Goal: Information Seeking & Learning: Learn about a topic

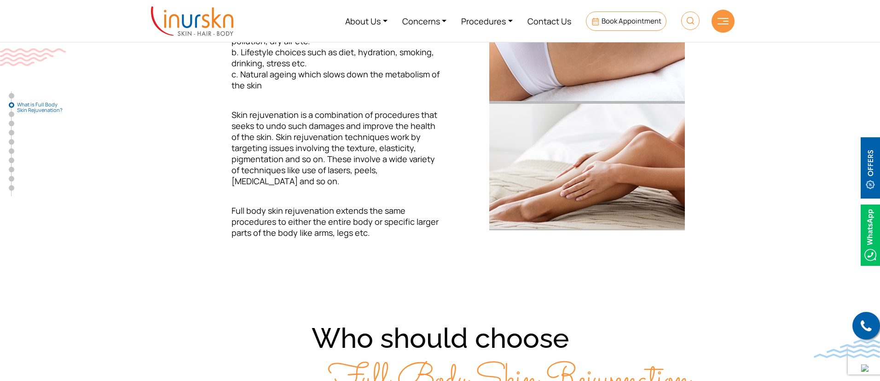
scroll to position [169, 0]
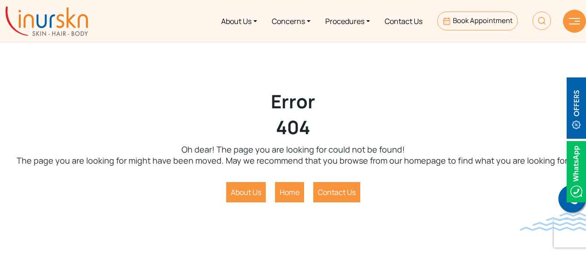
click at [571, 21] on img at bounding box center [574, 21] width 11 height 6
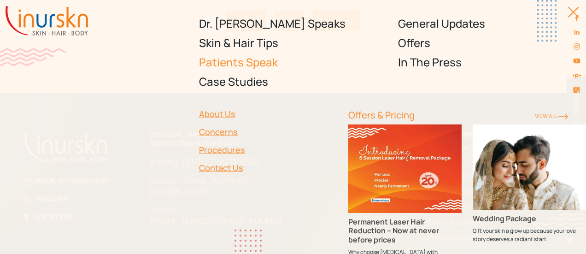
scroll to position [172, 0]
click at [572, 14] on div at bounding box center [568, 16] width 21 height 21
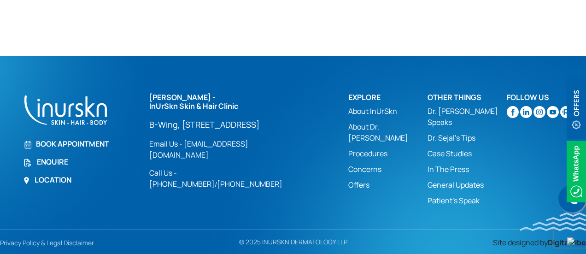
scroll to position [0, 0]
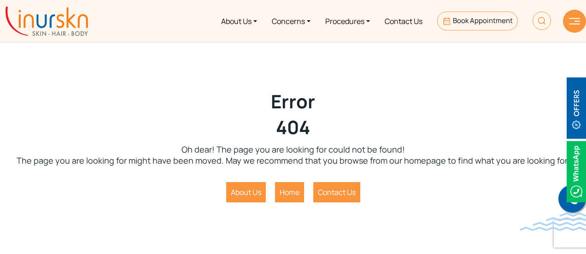
click at [581, 15] on div at bounding box center [574, 21] width 23 height 23
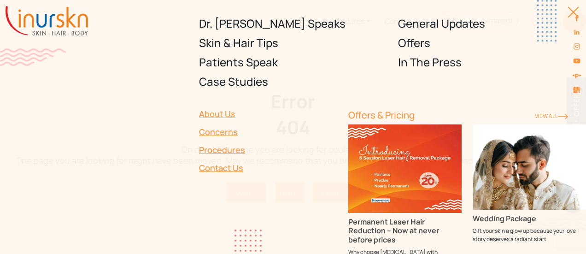
scroll to position [208, 0]
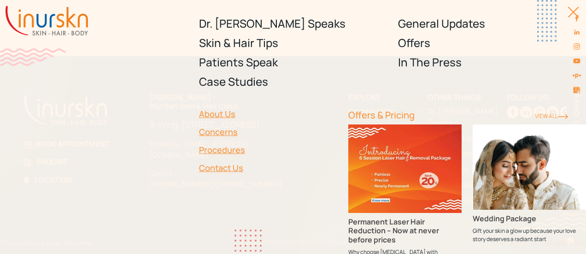
click at [573, 13] on div at bounding box center [568, 16] width 21 height 21
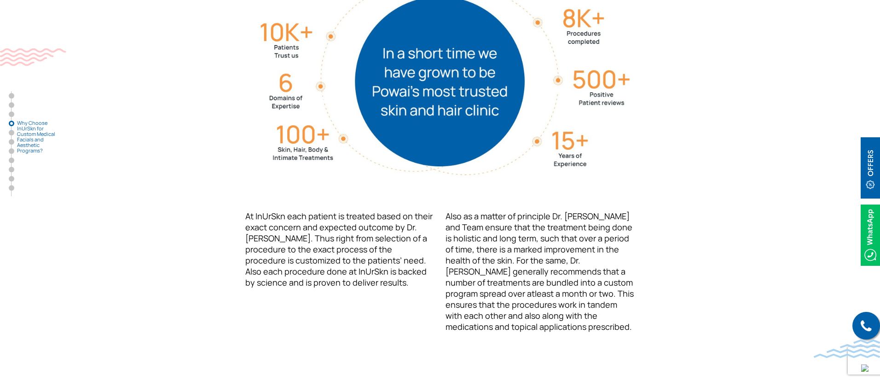
scroll to position [1285, 0]
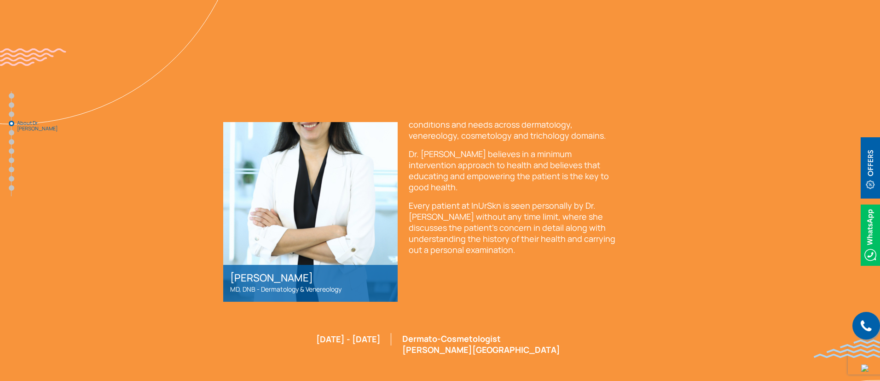
scroll to position [1380, 0]
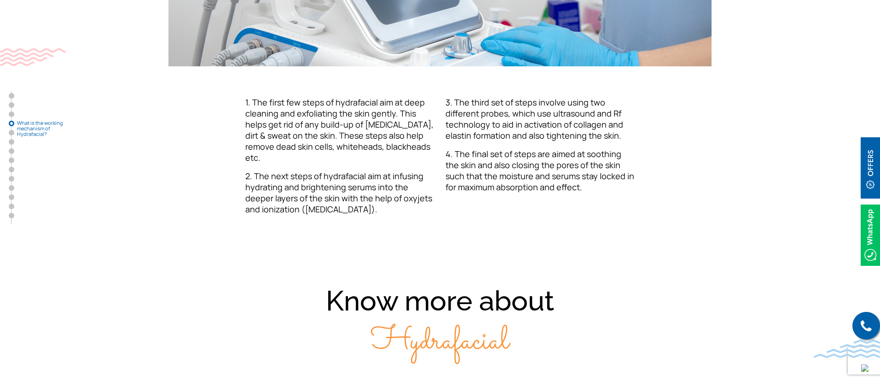
scroll to position [1429, 0]
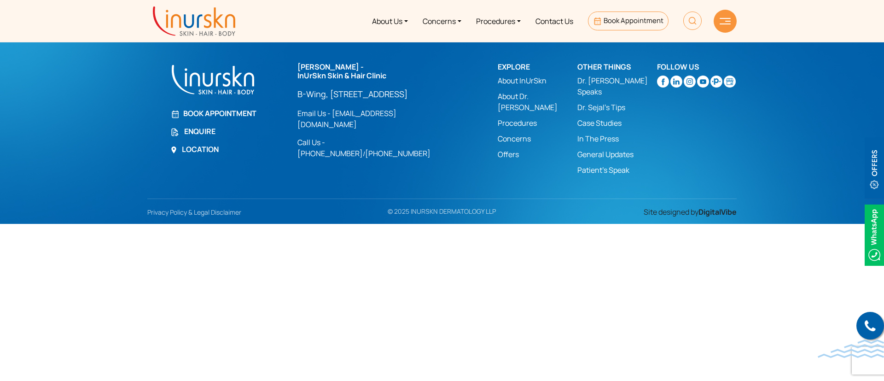
click at [460, 224] on body "Enquiry Form Submit Offers & Pricing View All Permanent Laser Hair Reduction – …" at bounding box center [442, 190] width 884 height 381
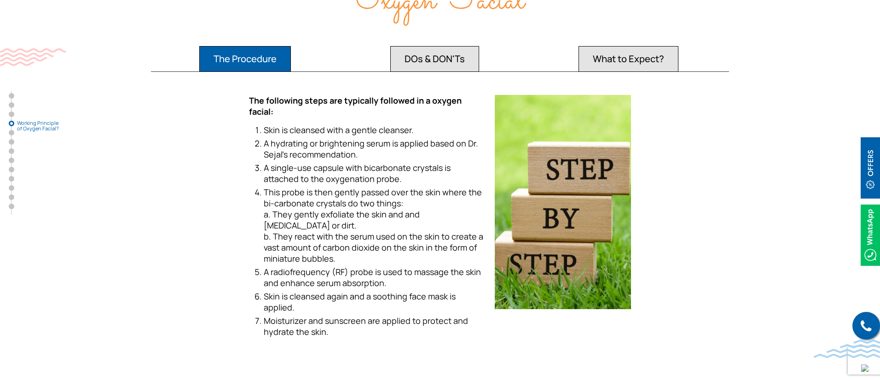
scroll to position [1003, 0]
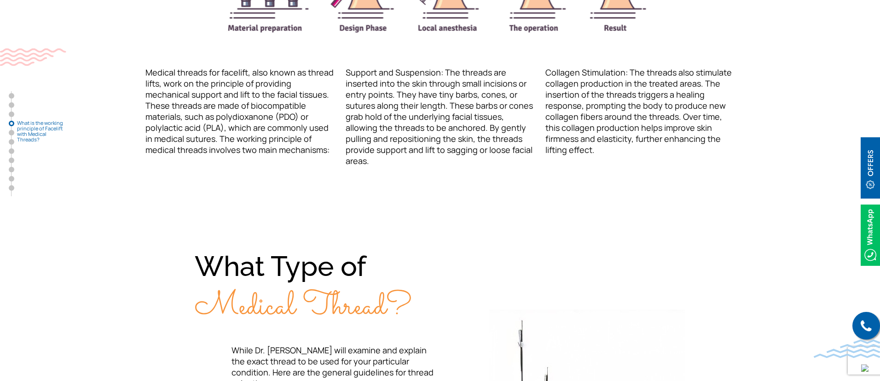
scroll to position [1457, 0]
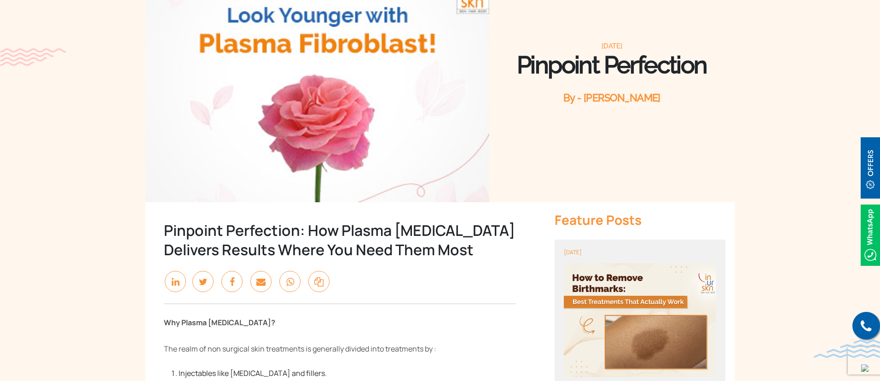
scroll to position [72, 0]
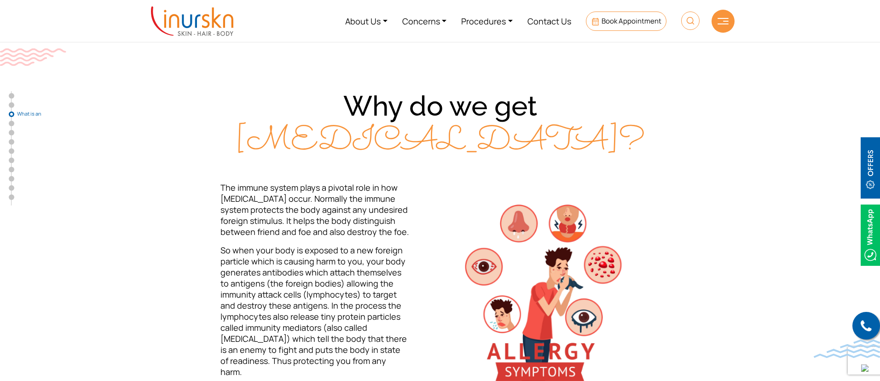
scroll to position [1171, 0]
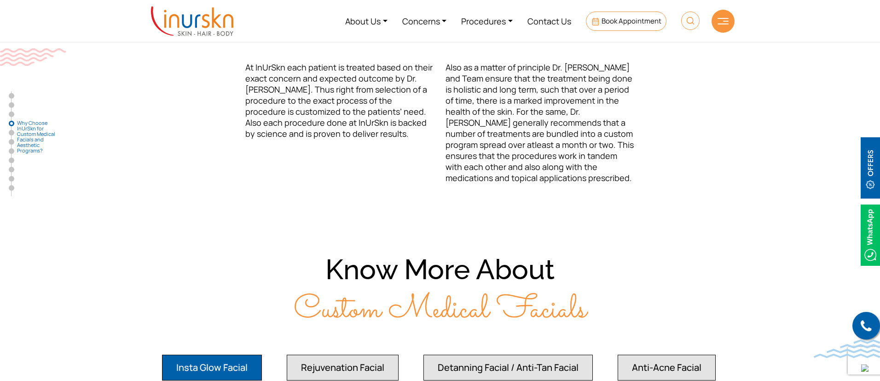
scroll to position [1387, 0]
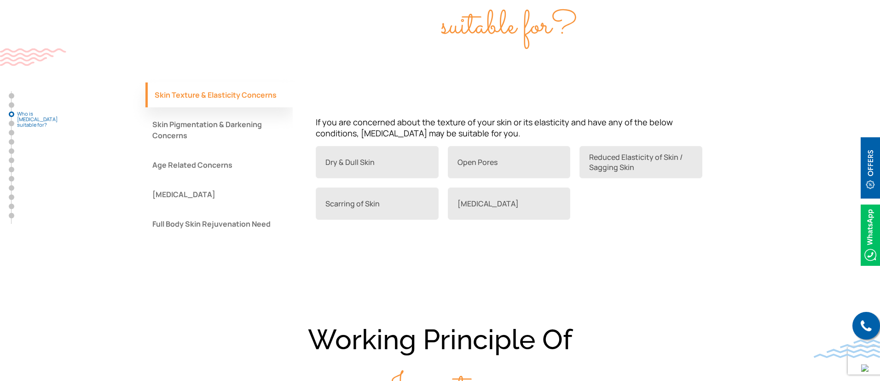
scroll to position [877, 0]
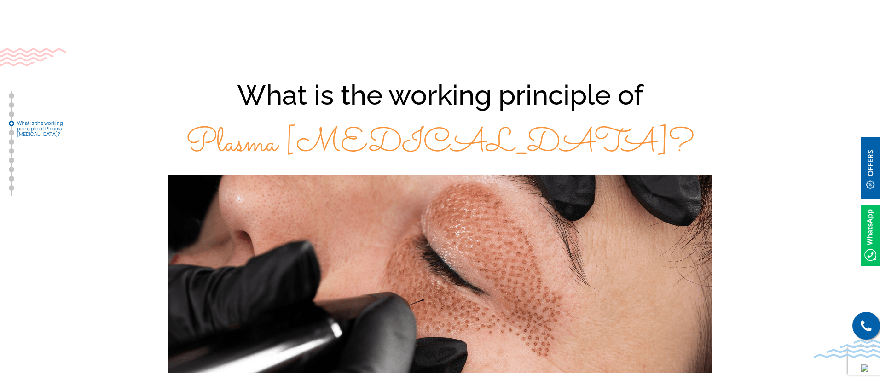
scroll to position [1126, 0]
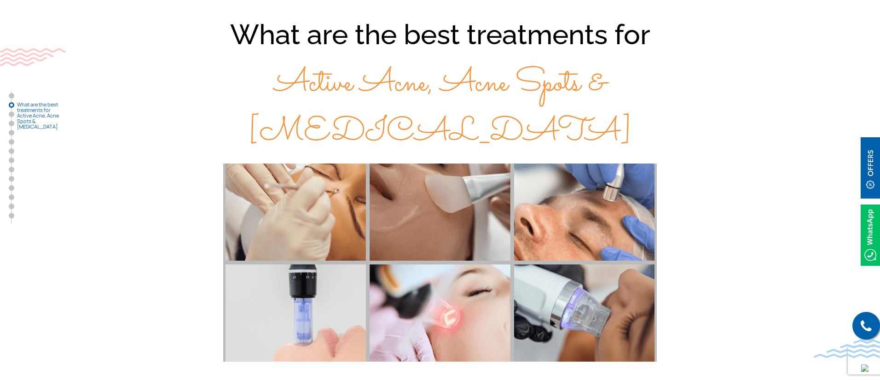
scroll to position [446, 0]
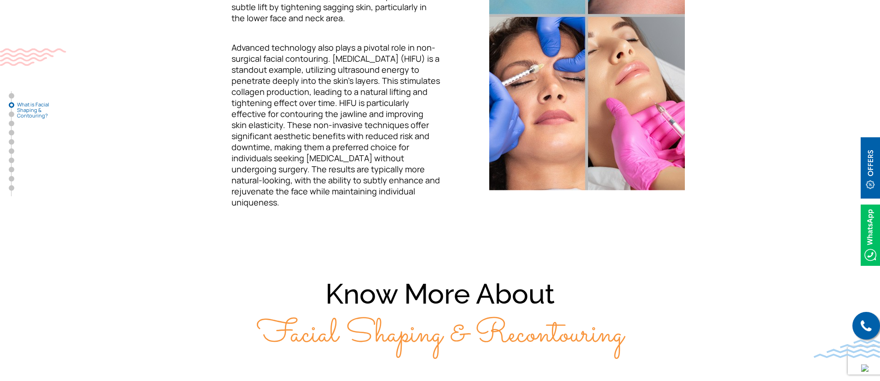
scroll to position [653, 0]
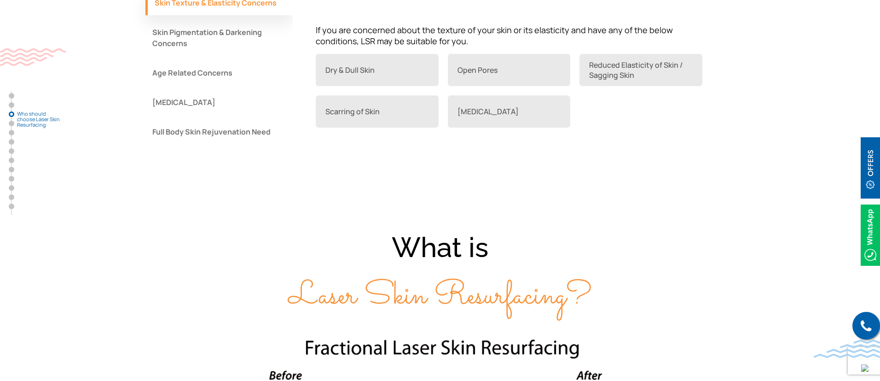
scroll to position [1000, 0]
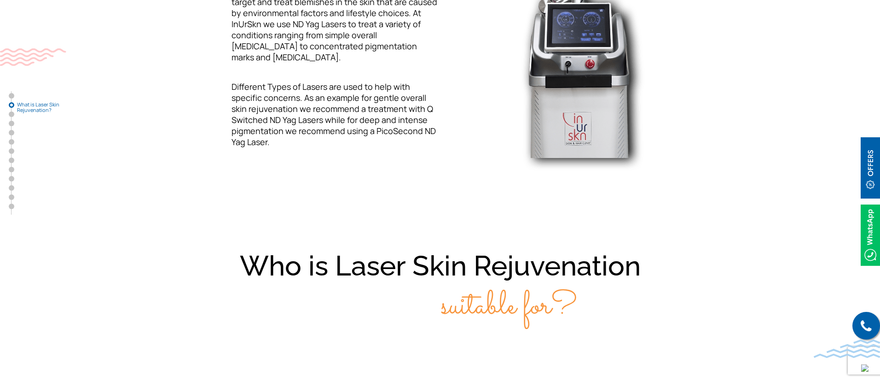
scroll to position [497, 0]
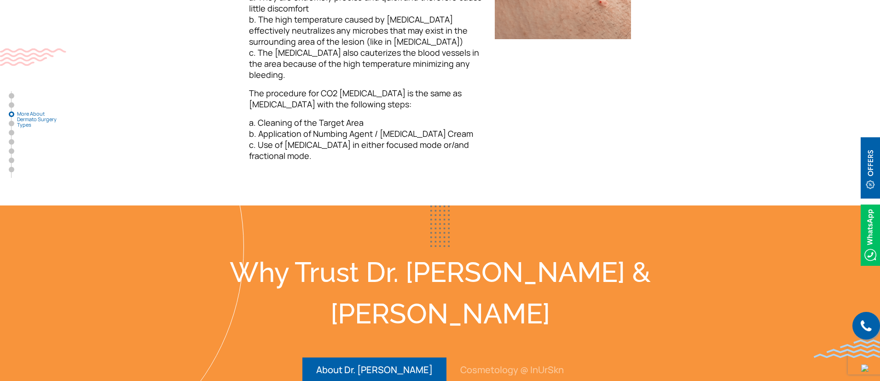
scroll to position [1293, 0]
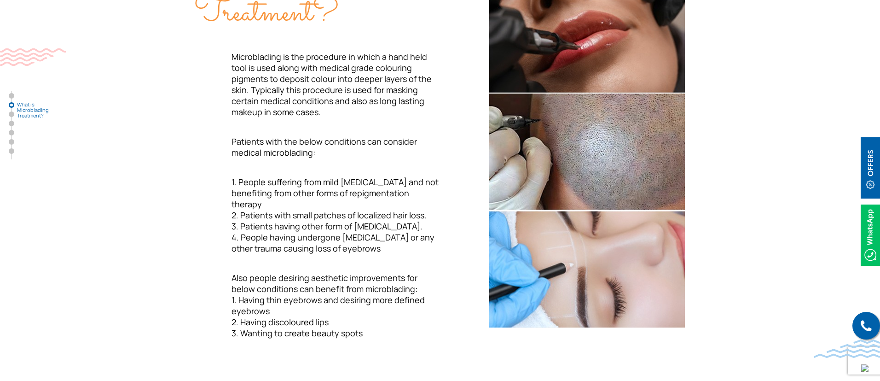
scroll to position [420, 0]
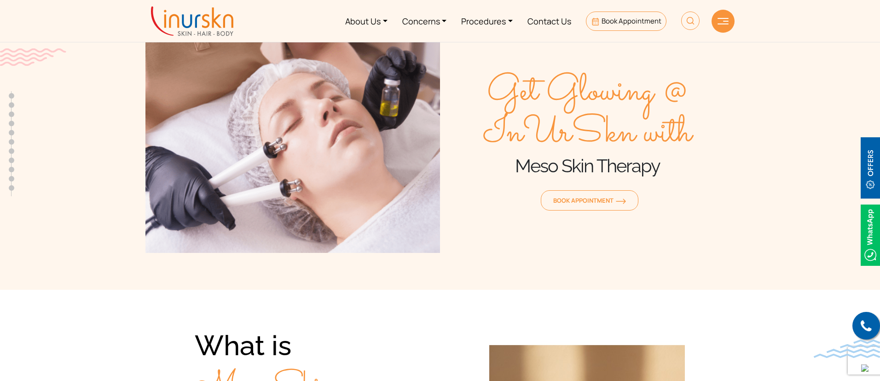
scroll to position [6, 0]
click at [502, 134] on span "Get Glowing @ InUrSkn with" at bounding box center [587, 112] width 295 height 83
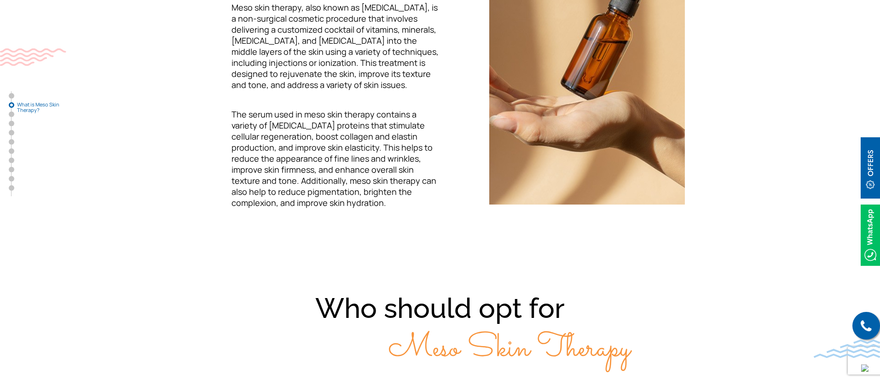
scroll to position [471, 0]
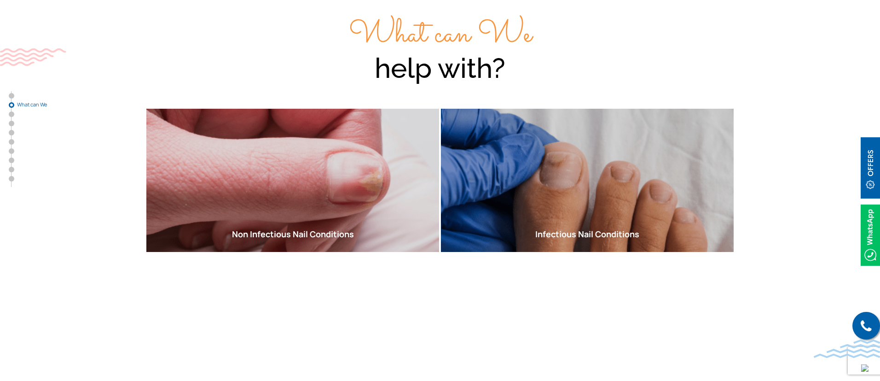
scroll to position [315, 0]
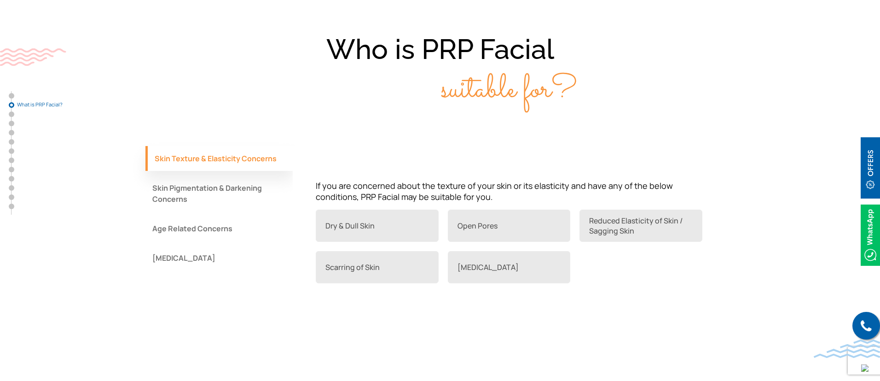
scroll to position [849, 0]
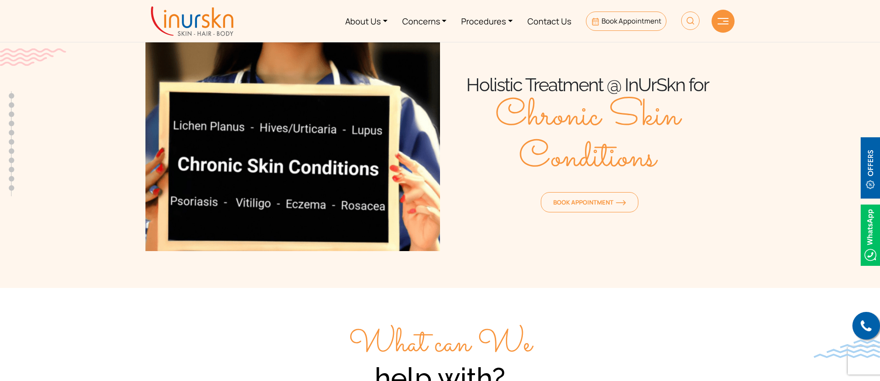
click at [517, 251] on div "Holistic Treatment @ InUrSkn for Chronic Skin Conditions Book Appointment" at bounding box center [587, 144] width 295 height 214
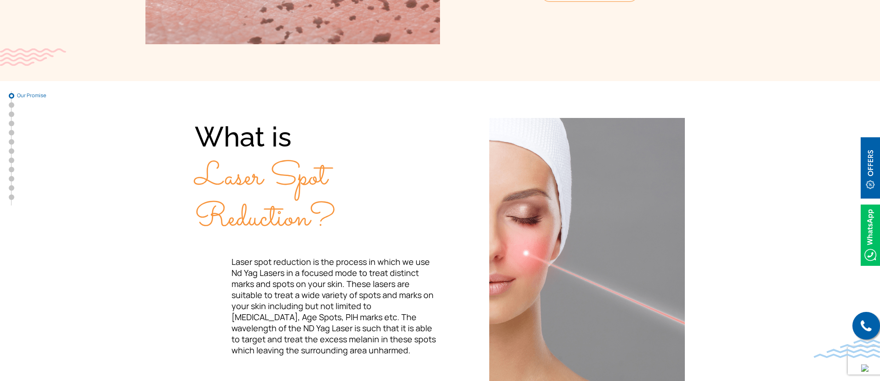
scroll to position [214, 0]
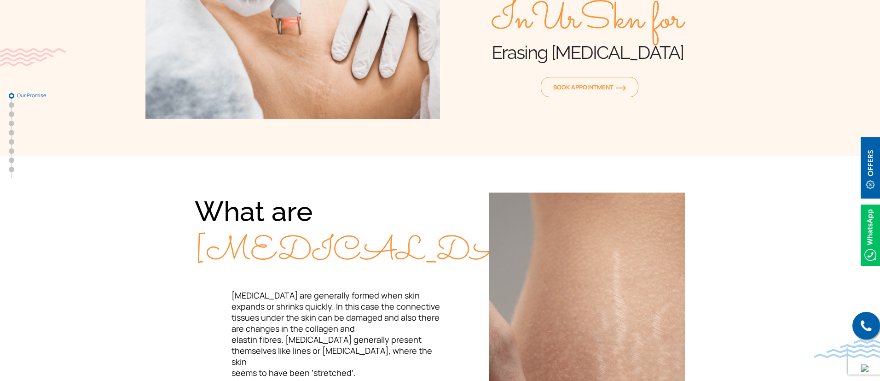
scroll to position [140, 0]
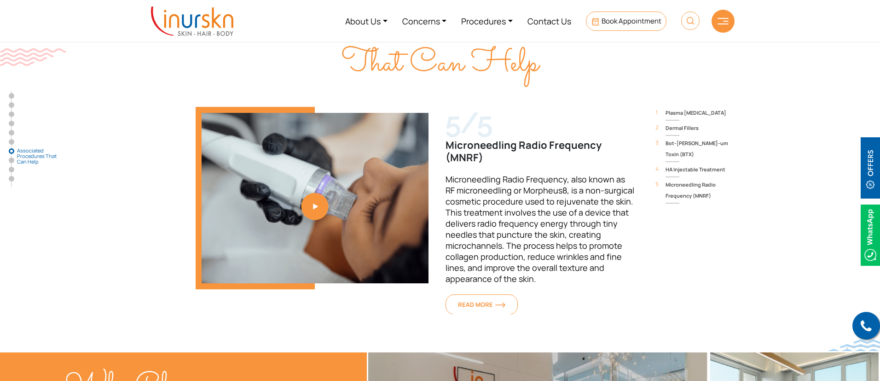
scroll to position [2548, 0]
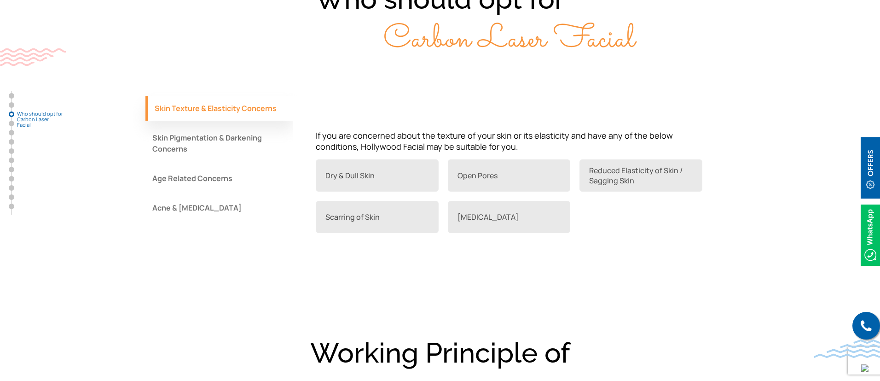
scroll to position [820, 0]
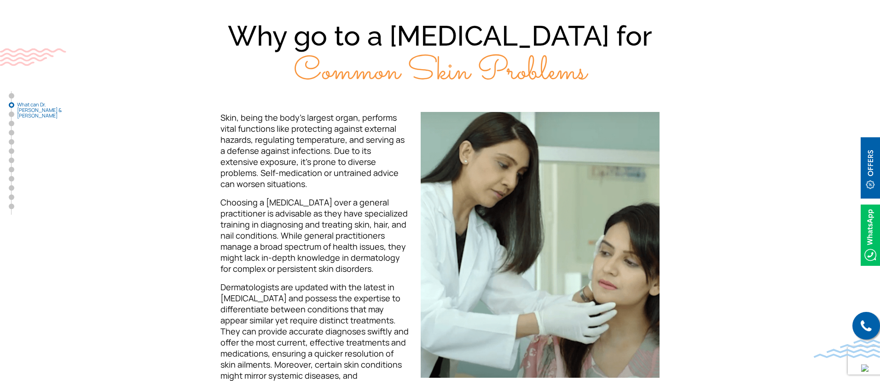
scroll to position [771, 0]
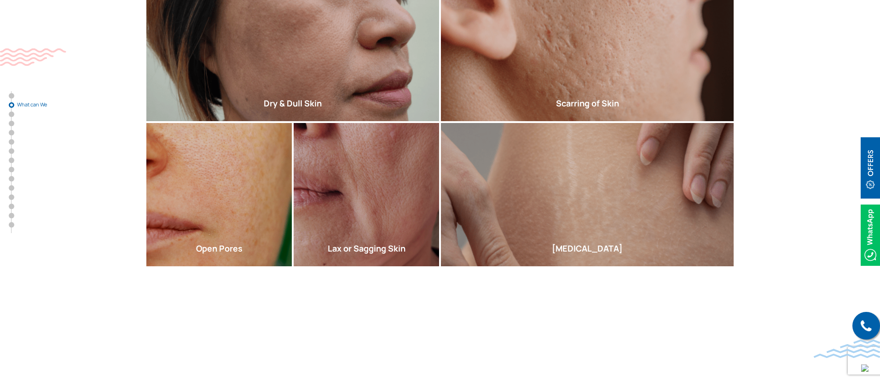
scroll to position [441, 0]
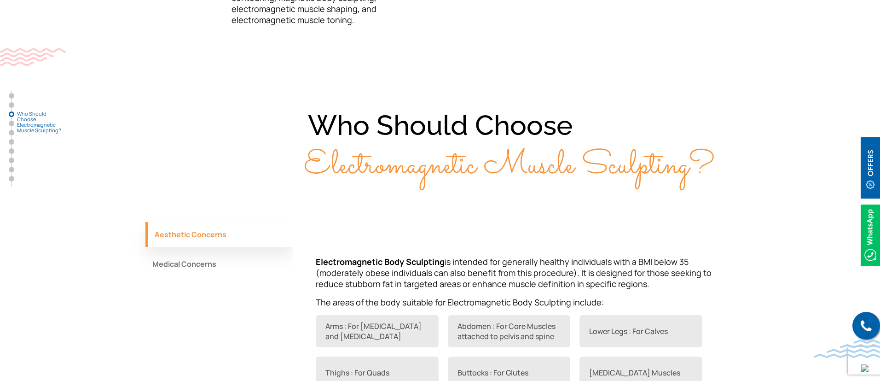
scroll to position [814, 0]
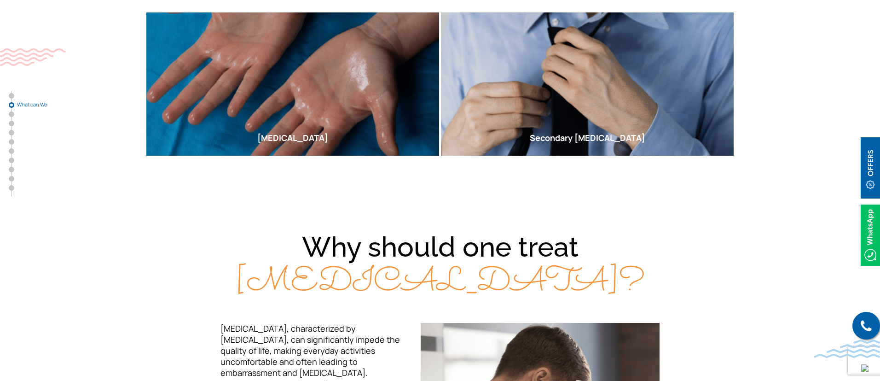
scroll to position [406, 0]
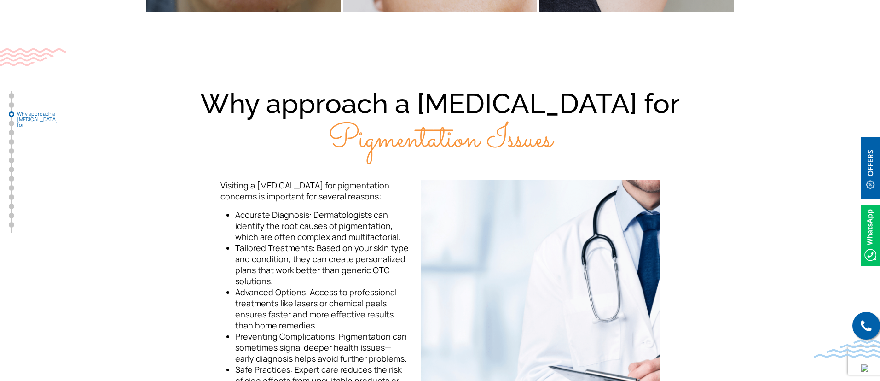
scroll to position [902, 0]
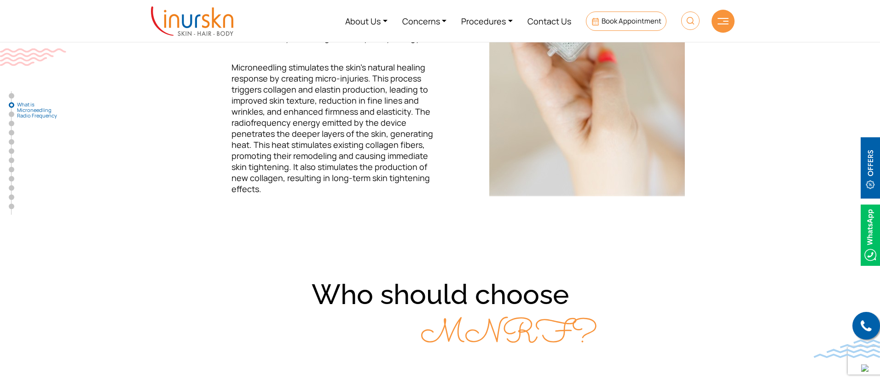
scroll to position [403, 0]
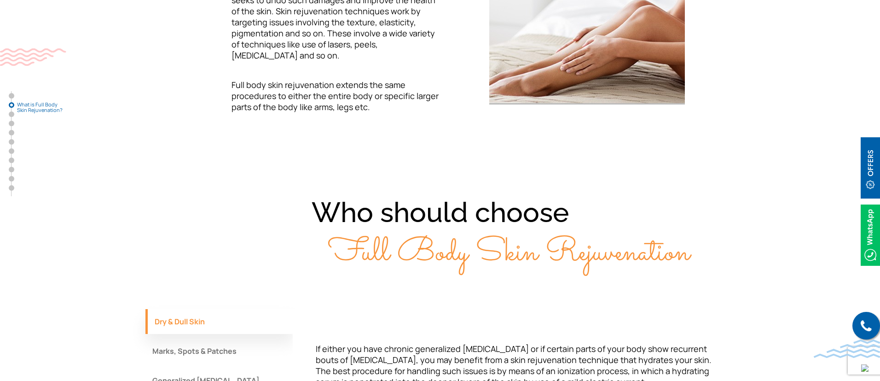
scroll to position [612, 0]
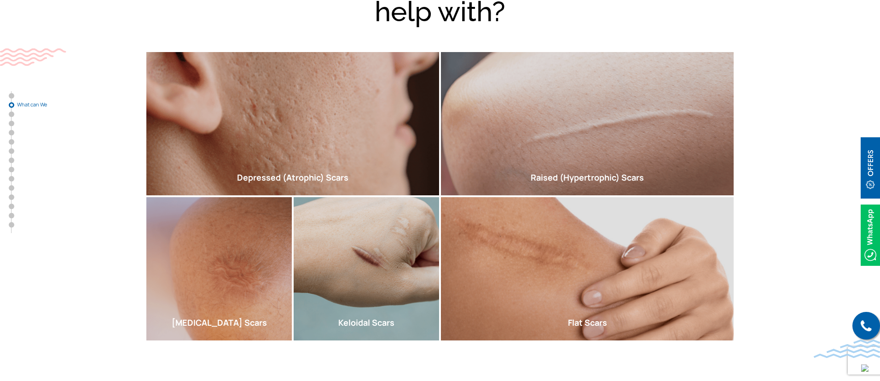
scroll to position [455, 0]
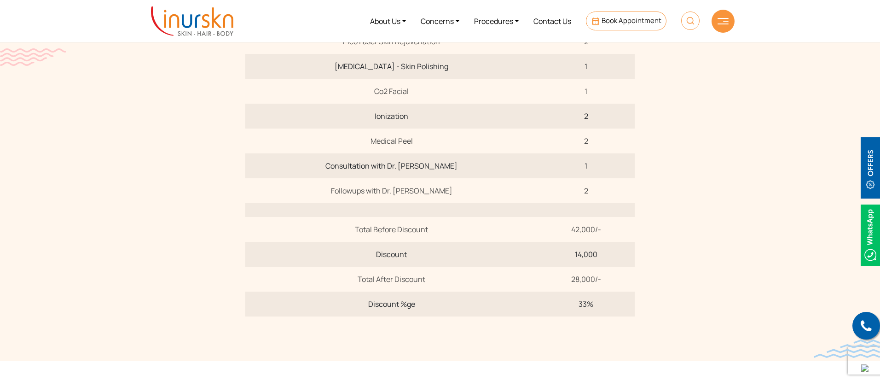
scroll to position [459, 0]
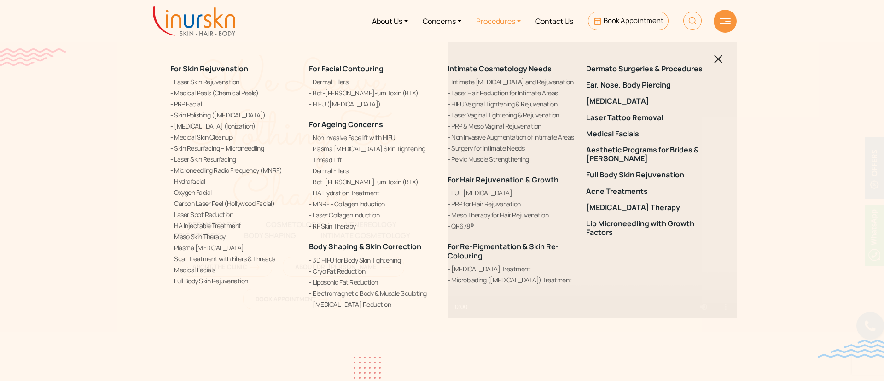
click at [688, 16] on img at bounding box center [692, 21] width 18 height 18
click at [680, 48] on input "text" at bounding box center [639, 54] width 151 height 17
type input "tan"
click at [715, 46] on button "submit" at bounding box center [723, 54] width 17 height 17
click at [725, 54] on img "submit" at bounding box center [724, 55] width 7 height 7
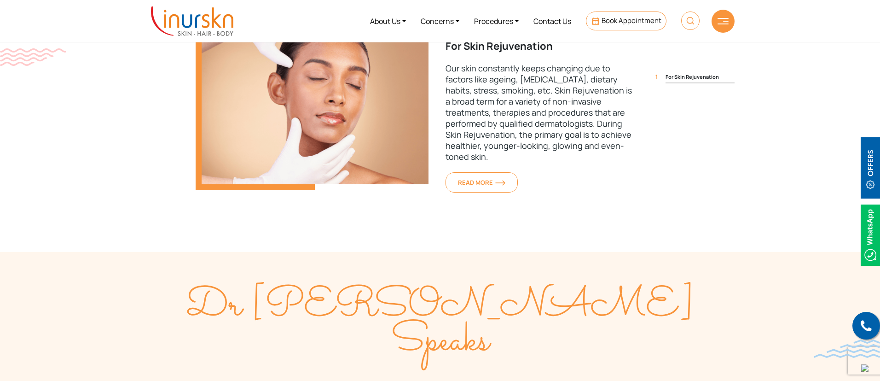
scroll to position [899, 0]
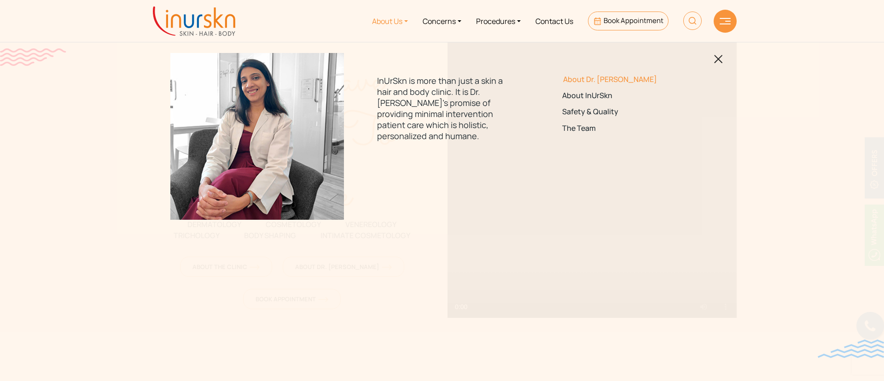
click at [565, 76] on link "About Dr. [PERSON_NAME]" at bounding box center [626, 79] width 129 height 9
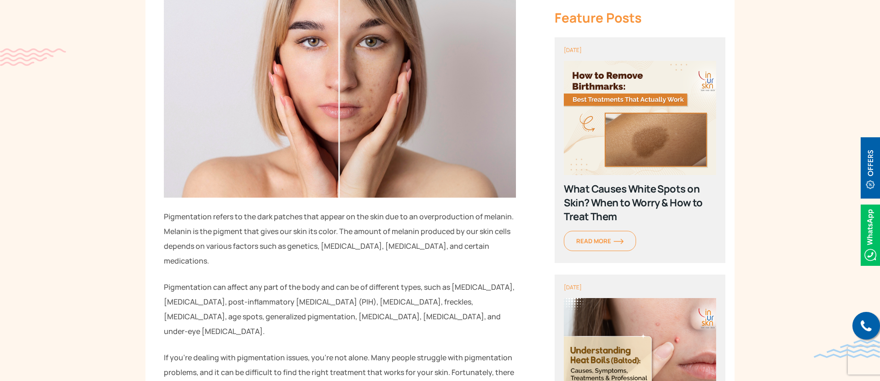
scroll to position [528, 0]
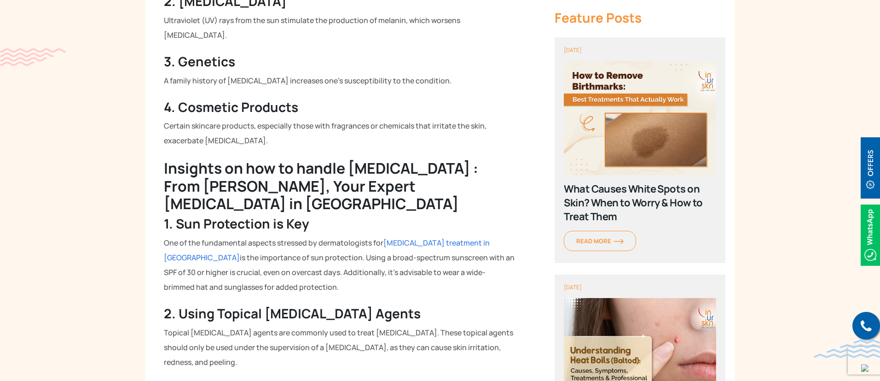
scroll to position [770, 0]
click at [425, 236] on link "melasma treatment in Mumbai" at bounding box center [327, 248] width 326 height 25
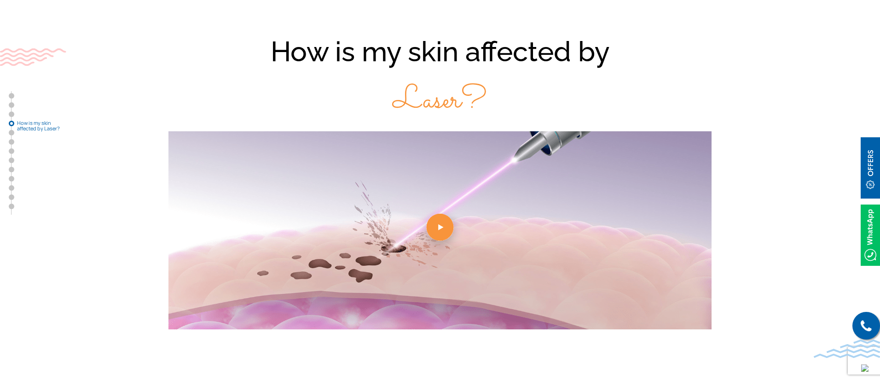
scroll to position [1052, 0]
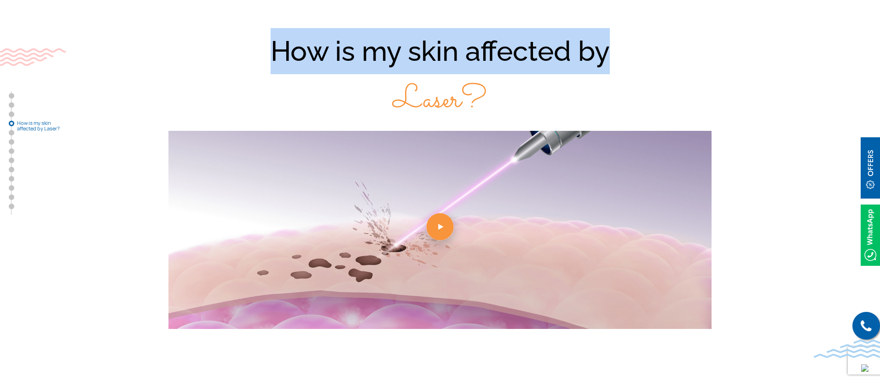
drag, startPoint x: 265, startPoint y: 36, endPoint x: 612, endPoint y: 58, distance: 348.3
click at [612, 58] on div "How is my skin affected by Laser?" at bounding box center [439, 75] width 589 height 95
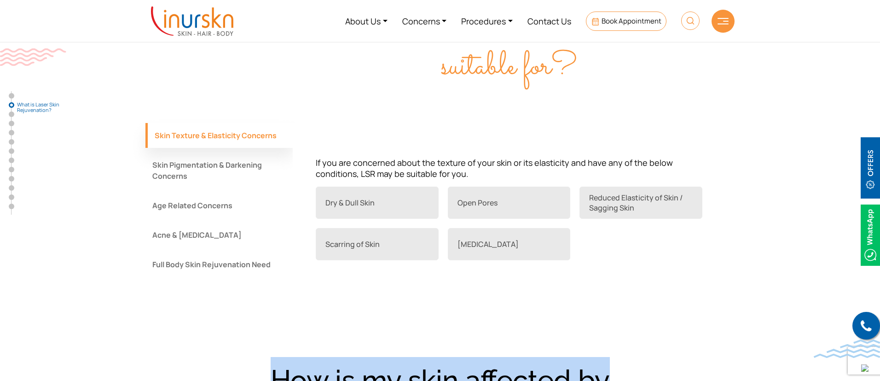
scroll to position [504, 0]
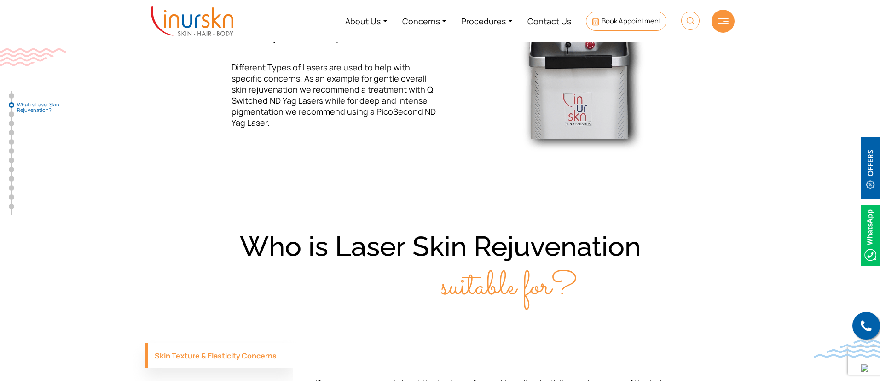
click at [693, 24] on img at bounding box center [690, 21] width 18 height 18
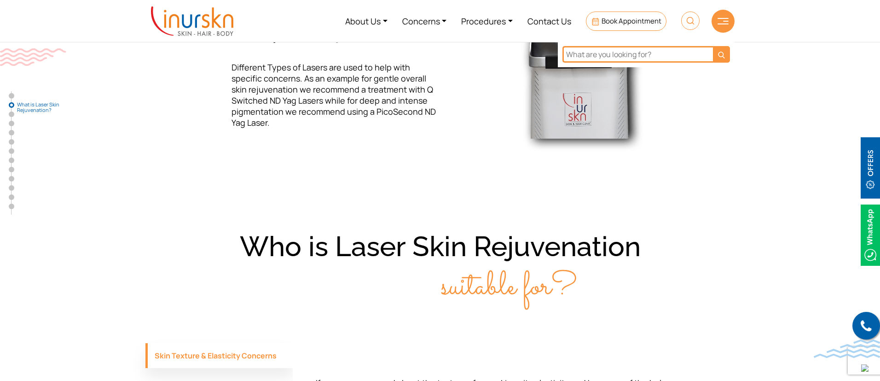
click at [631, 51] on input "text" at bounding box center [638, 54] width 151 height 17
paste input "melasma clinic"
type input "melasma"
click at [723, 54] on img "submit" at bounding box center [722, 55] width 7 height 7
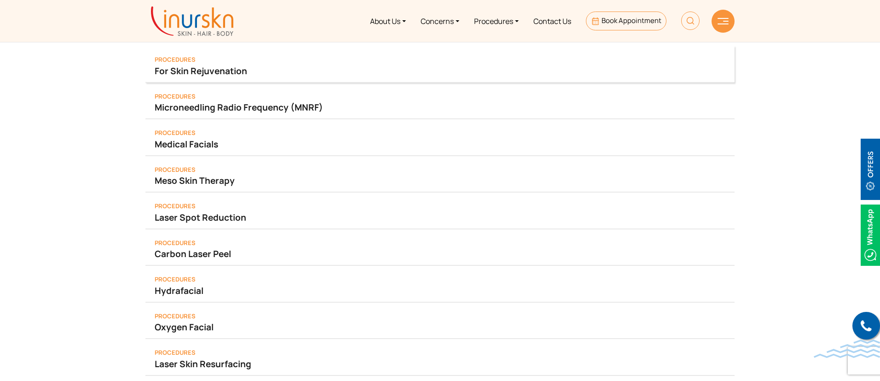
click at [233, 70] on link "For Skin Rejuvenation" at bounding box center [440, 70] width 571 height 13
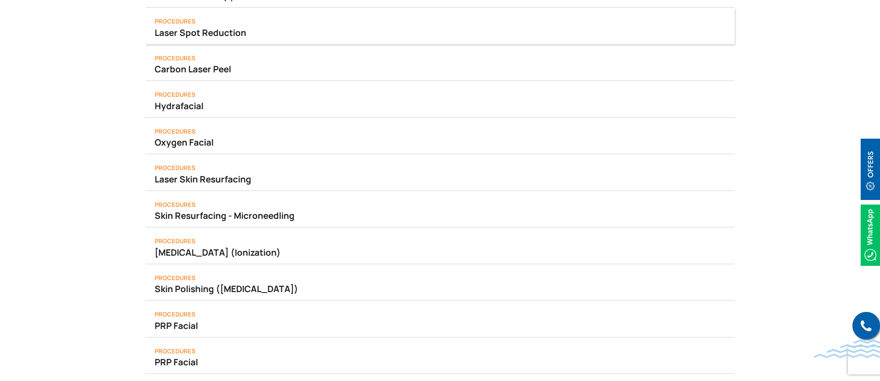
scroll to position [185, 0]
click at [213, 169] on div "Procedures Laser Skin Resurfacing" at bounding box center [439, 172] width 589 height 37
click at [210, 175] on link "Laser Skin Resurfacing" at bounding box center [440, 178] width 571 height 13
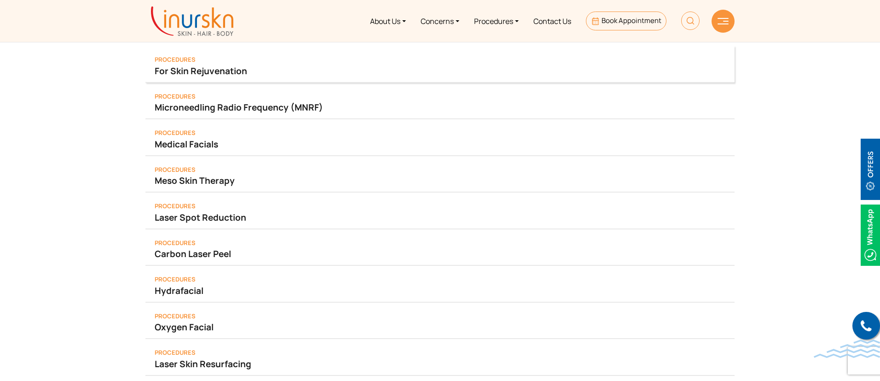
click at [218, 66] on link "For Skin Rejuvenation" at bounding box center [440, 70] width 571 height 13
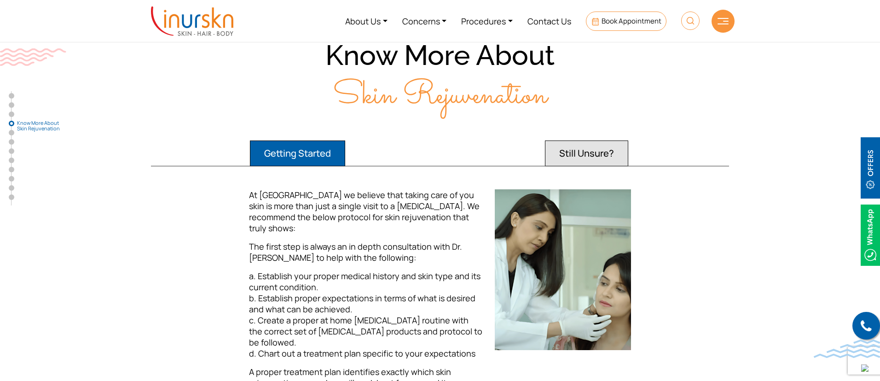
scroll to position [1004, 0]
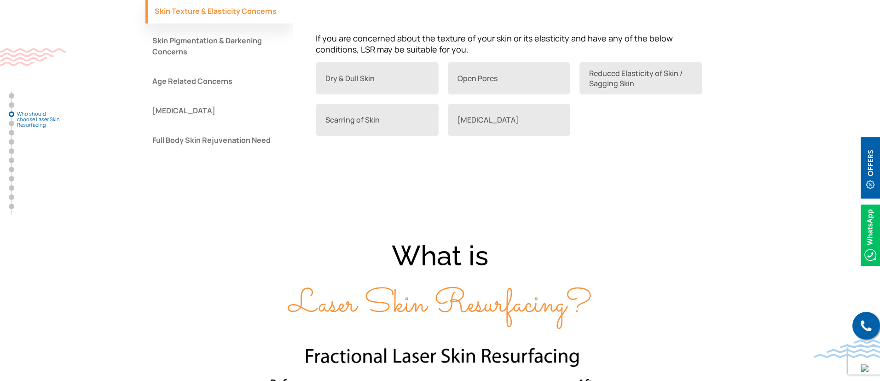
scroll to position [941, 0]
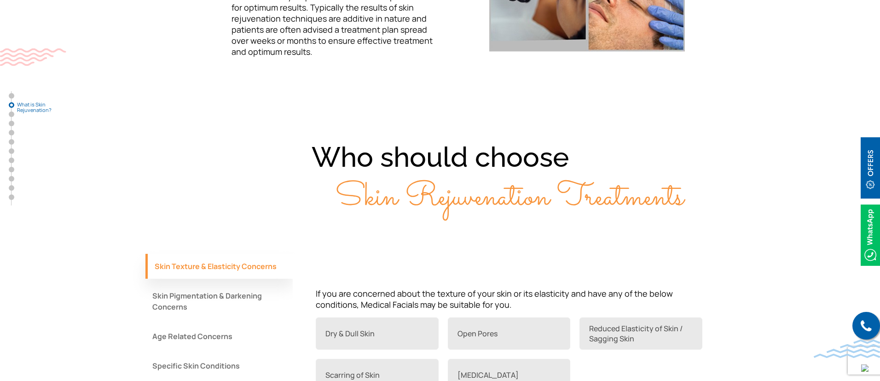
scroll to position [658, 0]
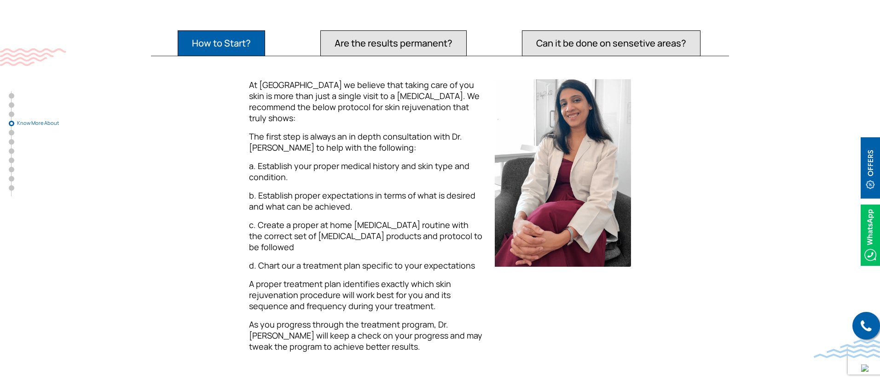
scroll to position [1205, 0]
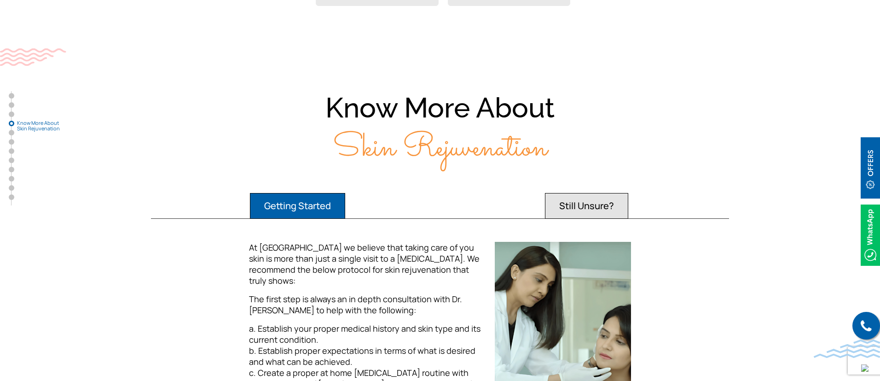
scroll to position [1241, 0]
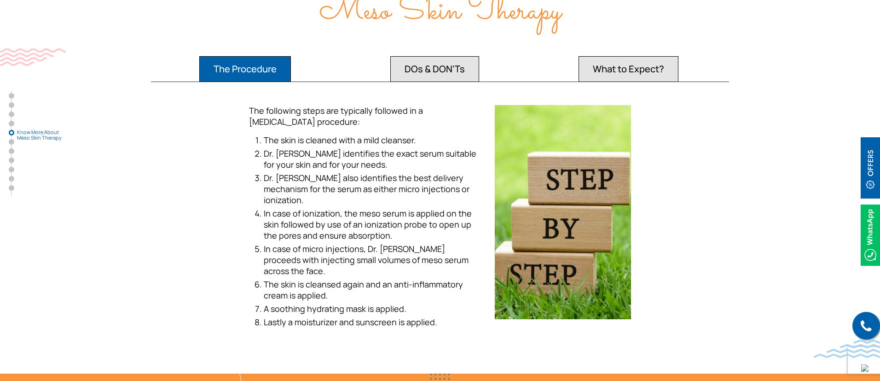
scroll to position [1675, 0]
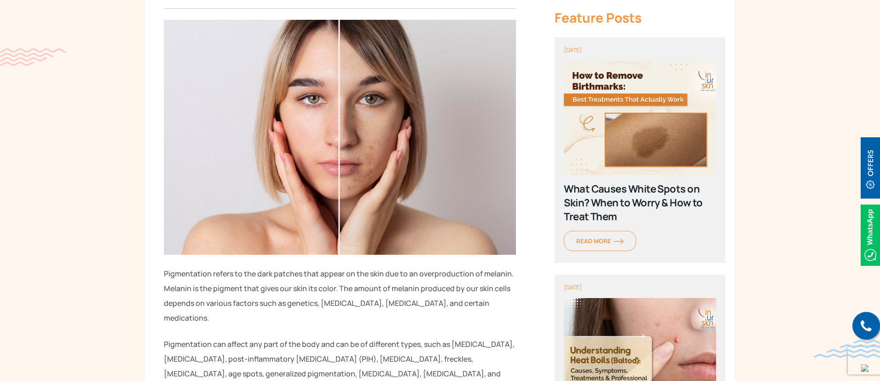
scroll to position [414, 0]
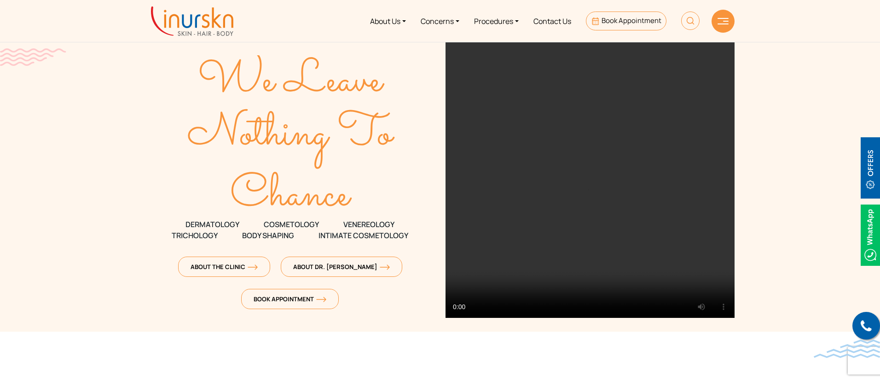
click at [686, 20] on img at bounding box center [690, 21] width 18 height 18
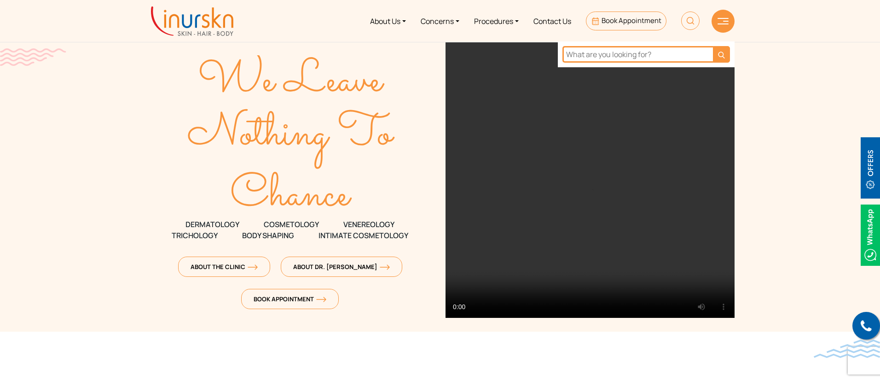
click at [681, 49] on input "text" at bounding box center [638, 54] width 151 height 17
type input "dark circles"
click at [713, 46] on button "submit" at bounding box center [721, 54] width 17 height 17
click at [720, 52] on img "submit" at bounding box center [722, 55] width 7 height 7
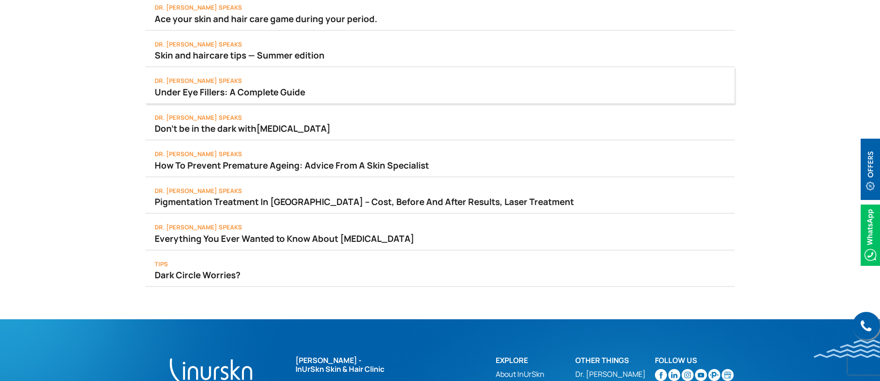
scroll to position [919, 0]
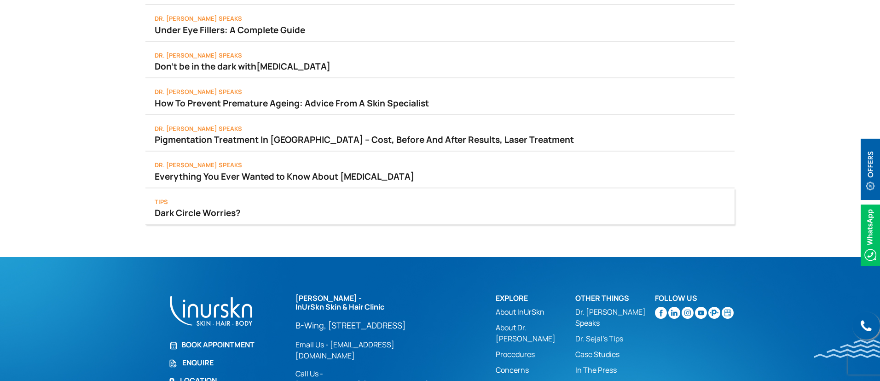
click at [198, 207] on link "Dark Circle Worries?" at bounding box center [440, 212] width 571 height 13
